Goal: Task Accomplishment & Management: Manage account settings

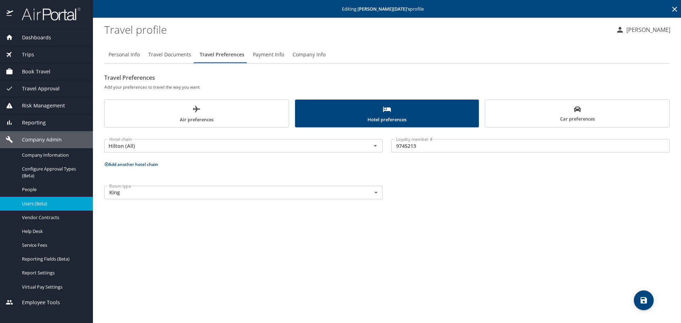
click at [671, 8] on icon at bounding box center [675, 9] width 9 height 9
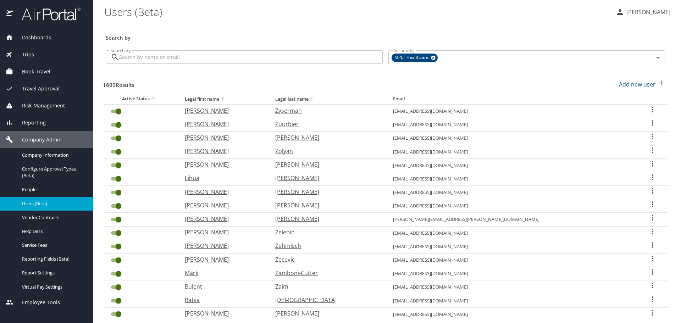
click at [286, 56] on input "Search by" at bounding box center [251, 56] width 264 height 13
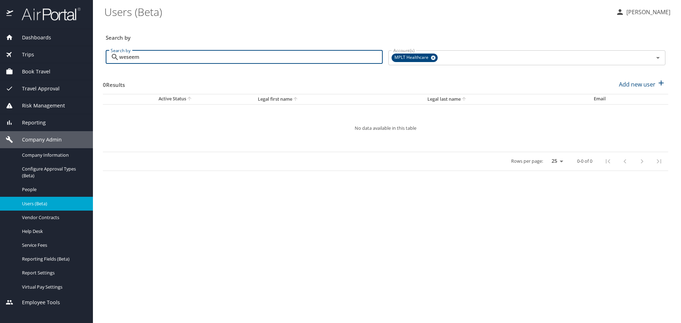
click at [128, 56] on input "weseem" at bounding box center [251, 56] width 264 height 13
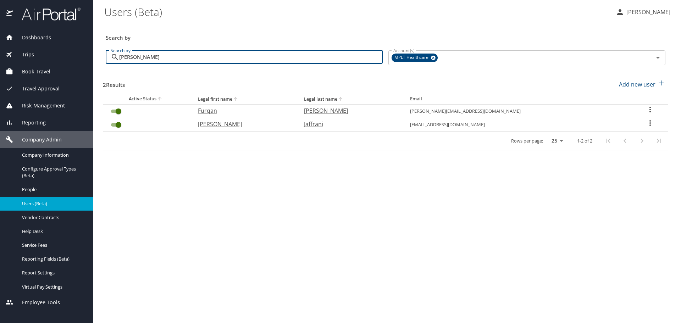
type input "[PERSON_NAME]"
click at [244, 113] on p "Furqan" at bounding box center [244, 110] width 92 height 9
select select "US"
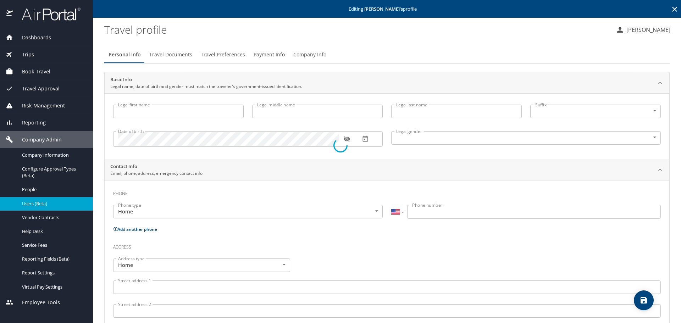
type input "Furqan"
type input "[PERSON_NAME]"
type input "[DEMOGRAPHIC_DATA]"
select select "US"
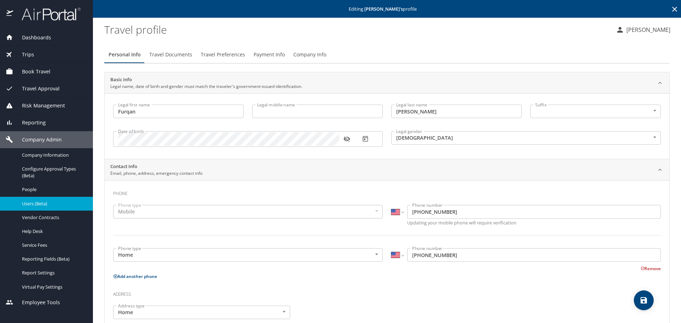
click at [232, 56] on span "Travel Preferences" at bounding box center [223, 54] width 44 height 9
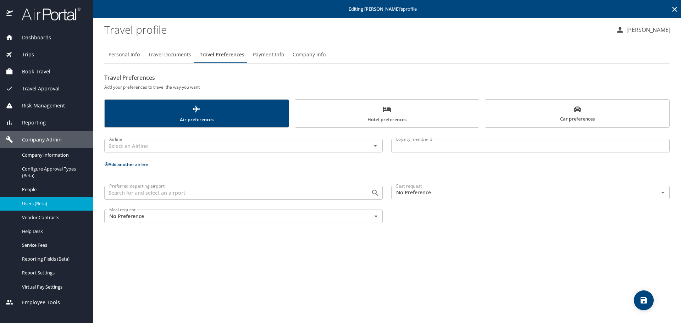
click at [356, 114] on span "Hotel preferences" at bounding box center [388, 114] width 176 height 19
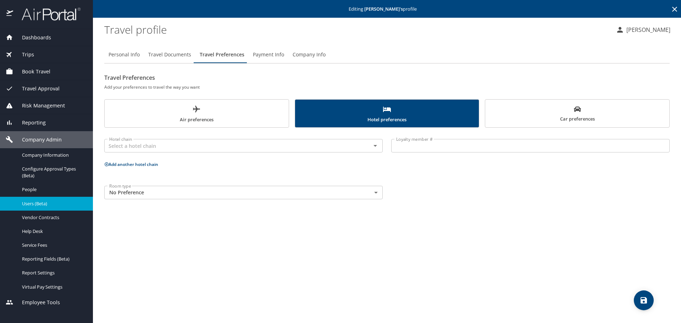
click at [516, 111] on span "Car preferences" at bounding box center [578, 114] width 176 height 17
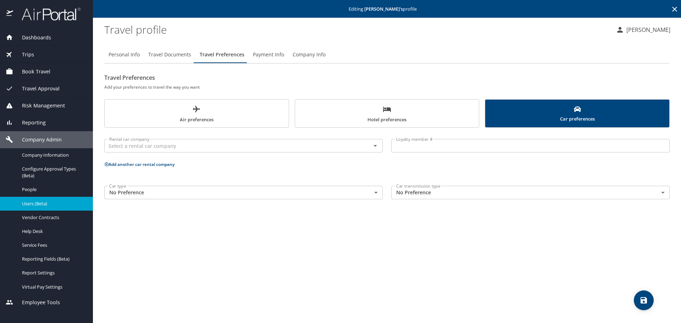
click at [243, 117] on span "Air preferences" at bounding box center [197, 114] width 176 height 19
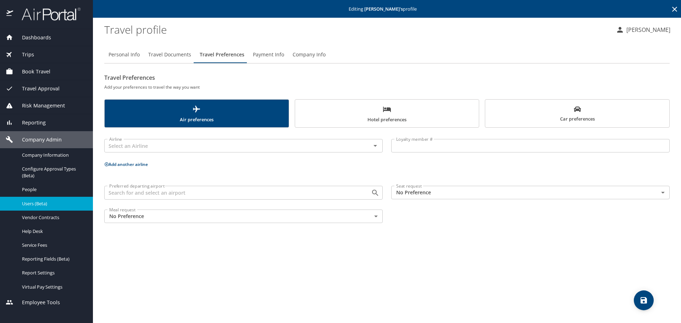
click at [125, 54] on span "Personal Info" at bounding box center [124, 54] width 31 height 9
select select "US"
